Goal: Task Accomplishment & Management: Manage account settings

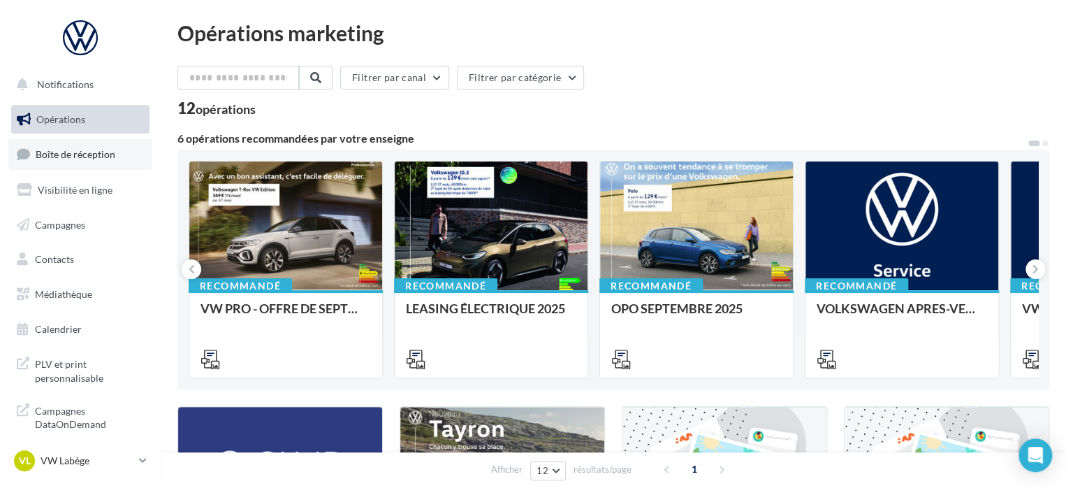
click at [70, 141] on link "Boîte de réception" at bounding box center [80, 154] width 144 height 30
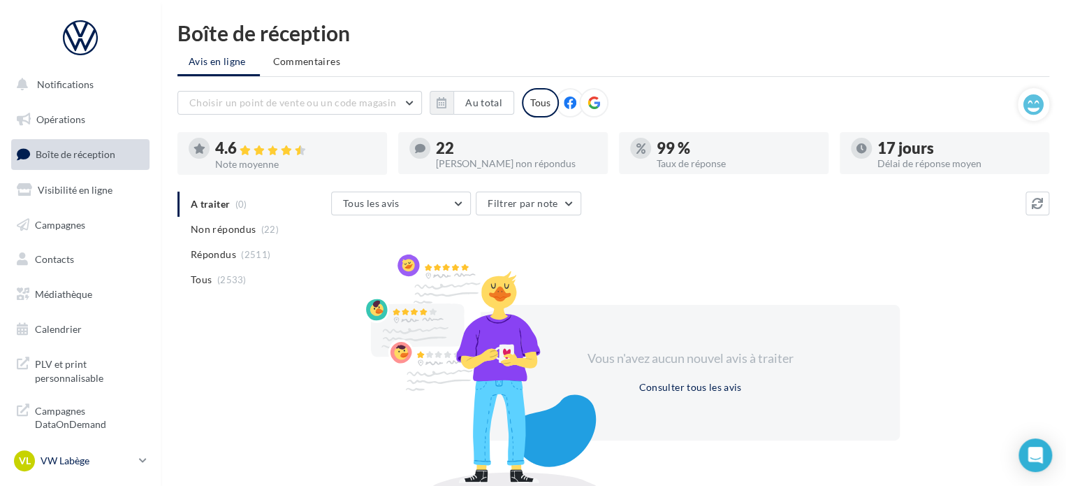
click at [92, 452] on div "VL VW Labège vw-kear-31670" at bounding box center [73, 460] width 119 height 21
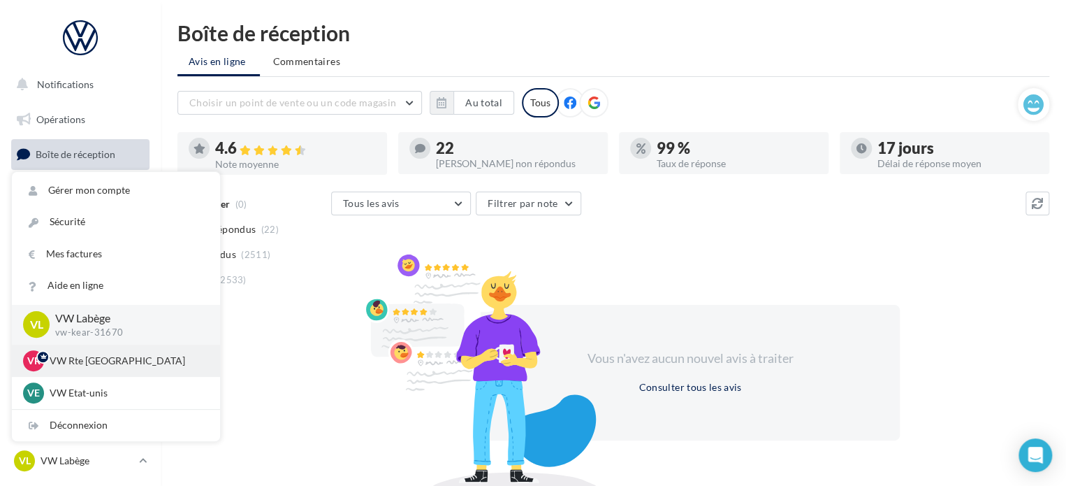
click at [103, 365] on p "VW Rte [GEOGRAPHIC_DATA]" at bounding box center [127, 361] width 154 height 14
